Goal: Navigation & Orientation: Go to known website

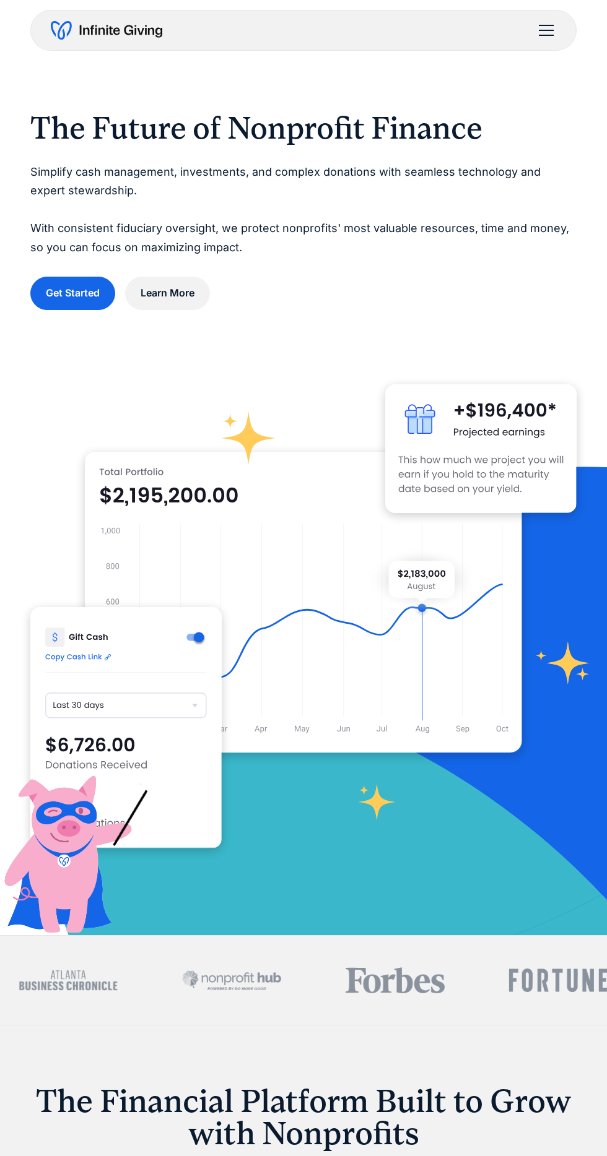
click at [538, 41] on div "menu" at bounding box center [546, 30] width 30 height 30
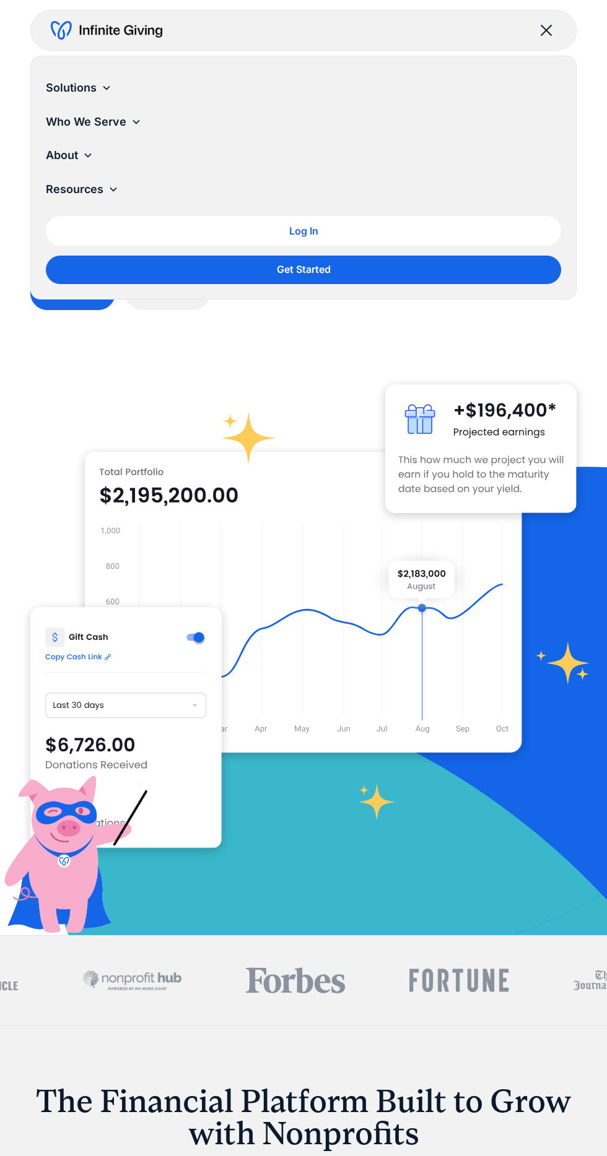
click at [375, 227] on div "Log In" at bounding box center [303, 231] width 495 height 10
